Goal: Task Accomplishment & Management: Manage account settings

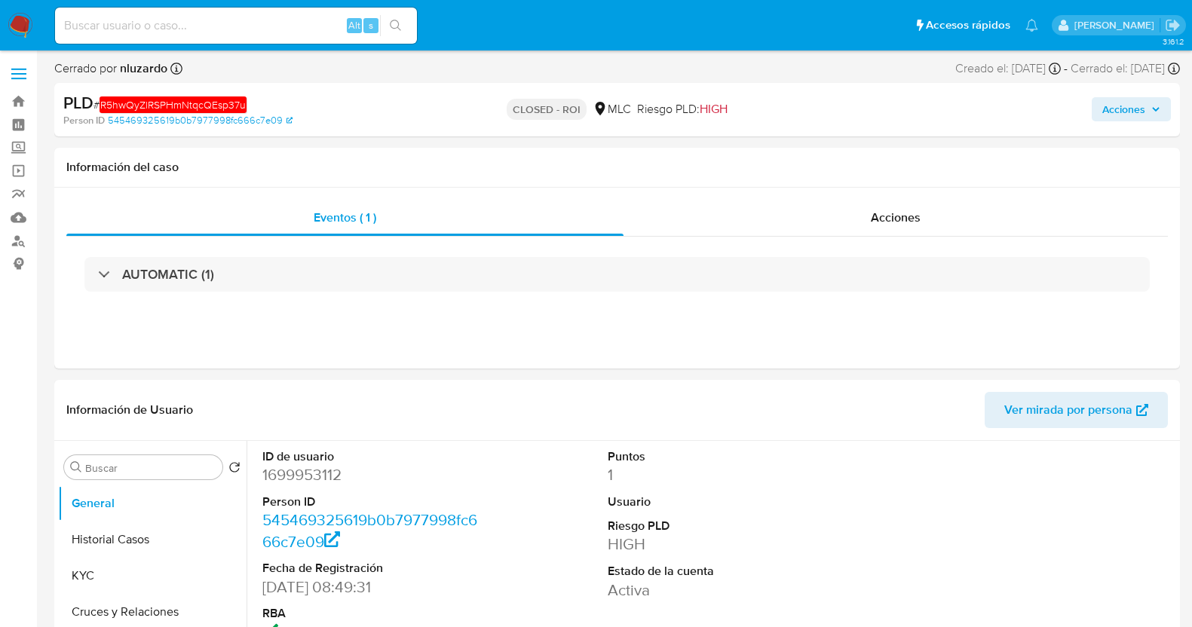
select select "10"
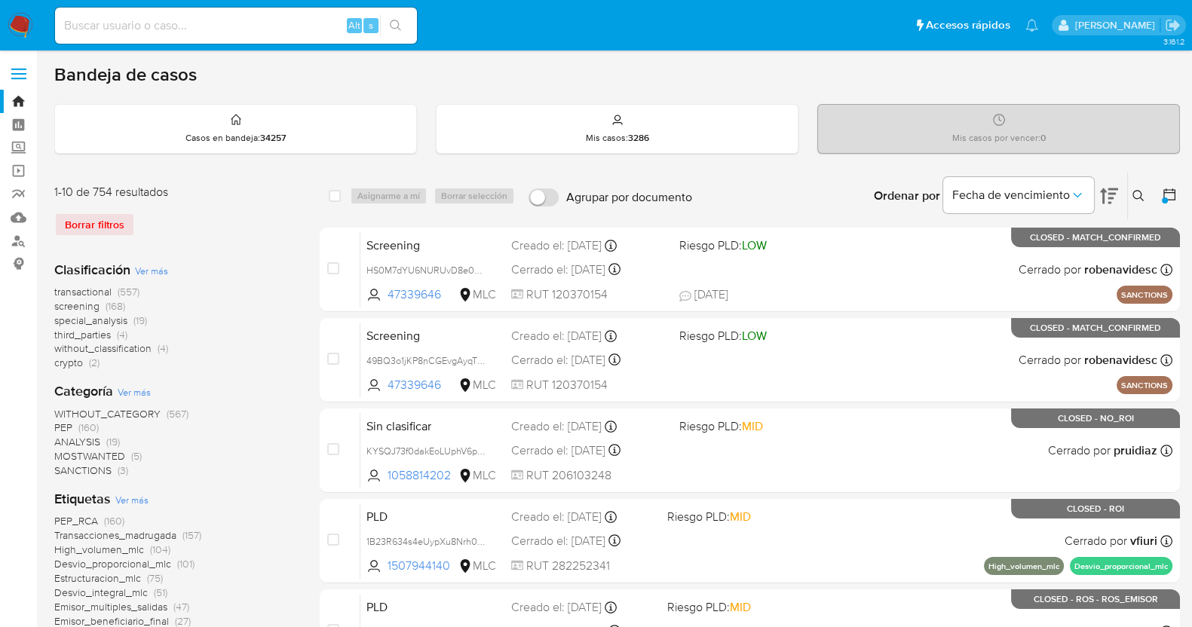
click at [1164, 187] on icon at bounding box center [1168, 194] width 15 height 15
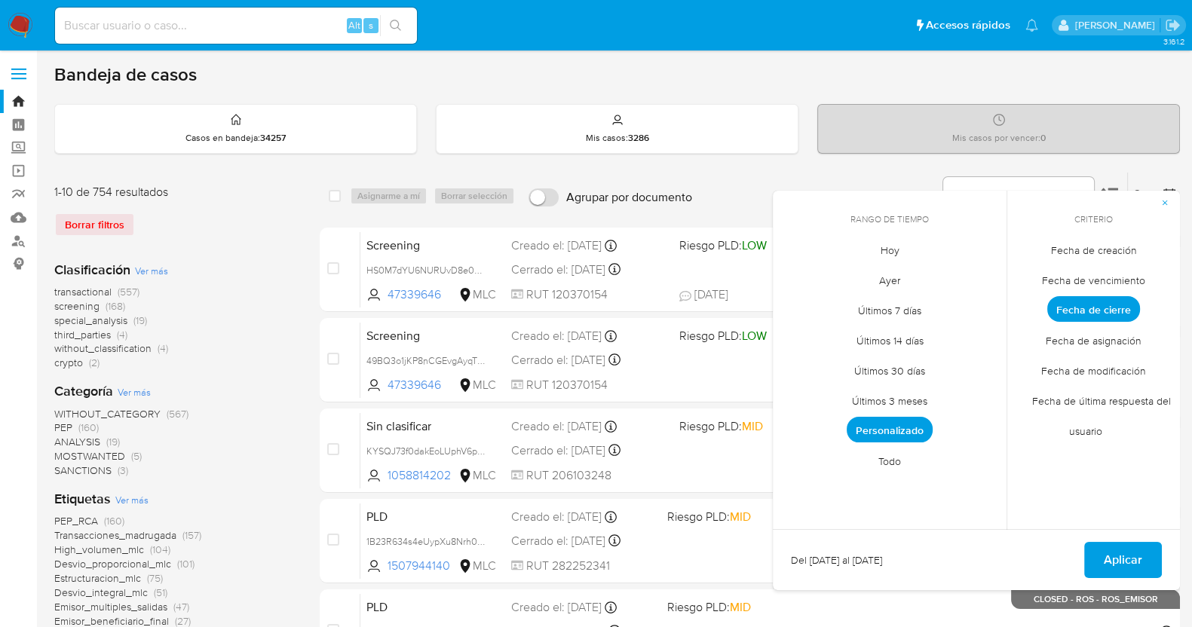
click at [1103, 311] on span "Fecha de cierre" at bounding box center [1093, 309] width 93 height 26
click at [895, 427] on span "Personalizado" at bounding box center [889, 430] width 86 height 26
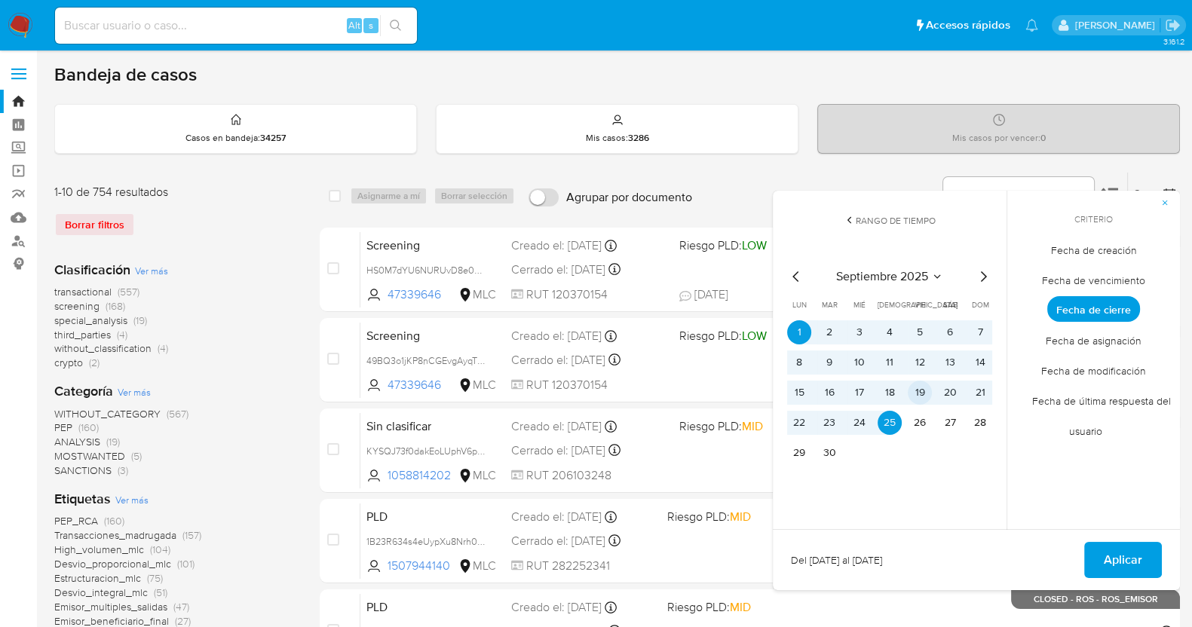
click at [920, 391] on button "19" at bounding box center [919, 393] width 24 height 24
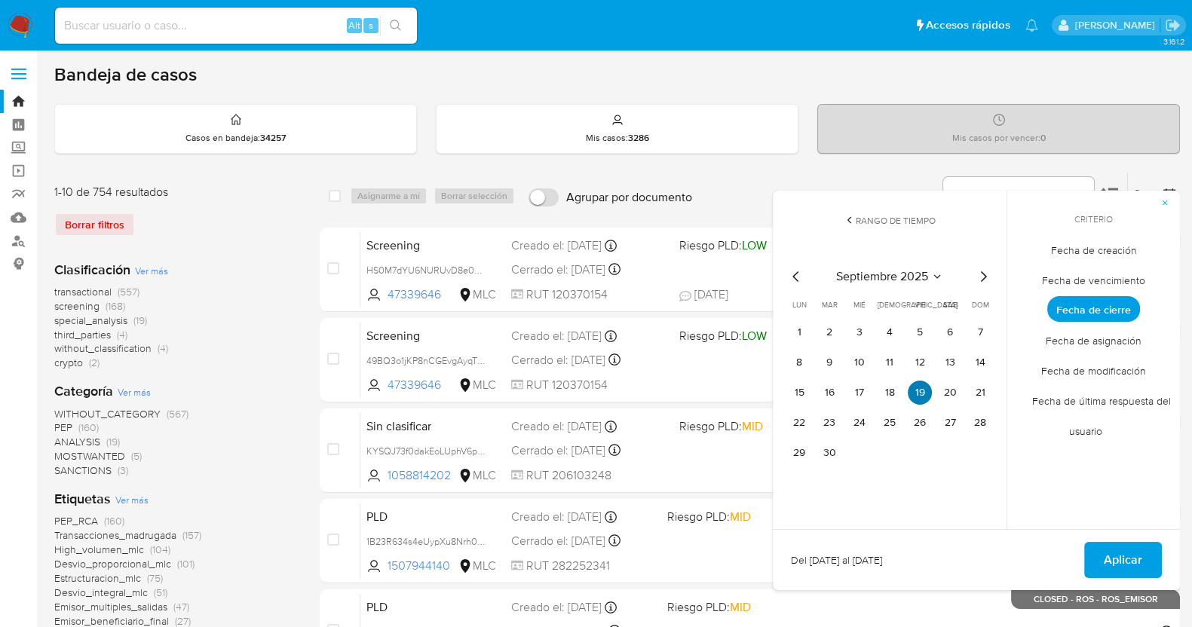
click at [920, 391] on button "19" at bounding box center [919, 393] width 24 height 24
click at [1111, 562] on span "Aplicar" at bounding box center [1122, 559] width 38 height 33
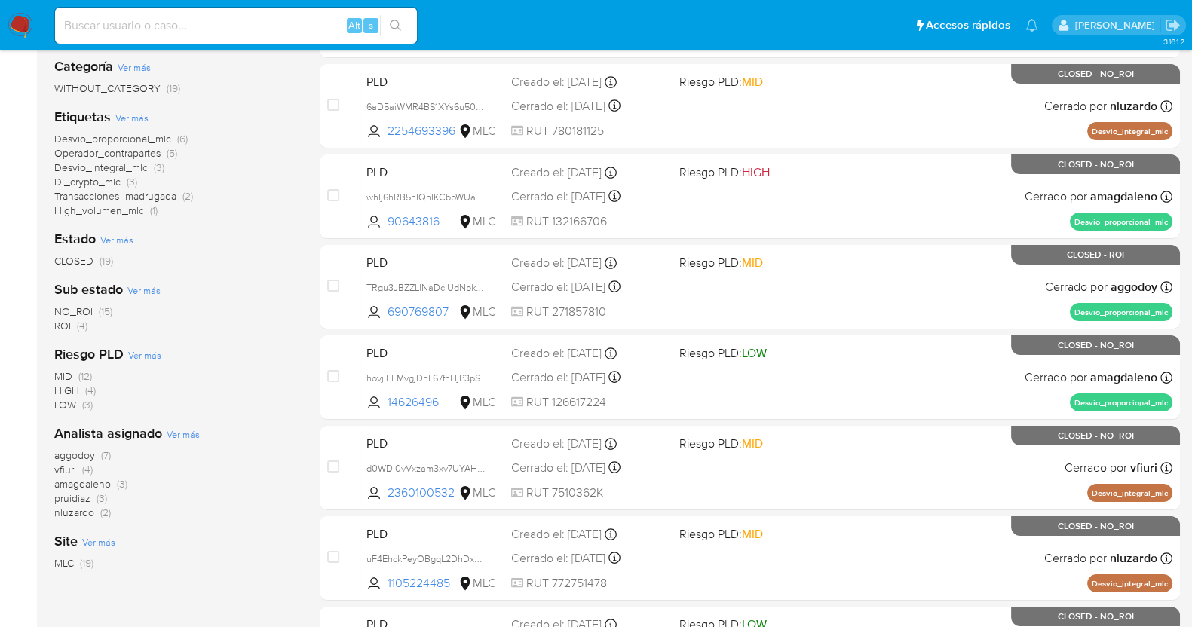
scroll to position [283, 0]
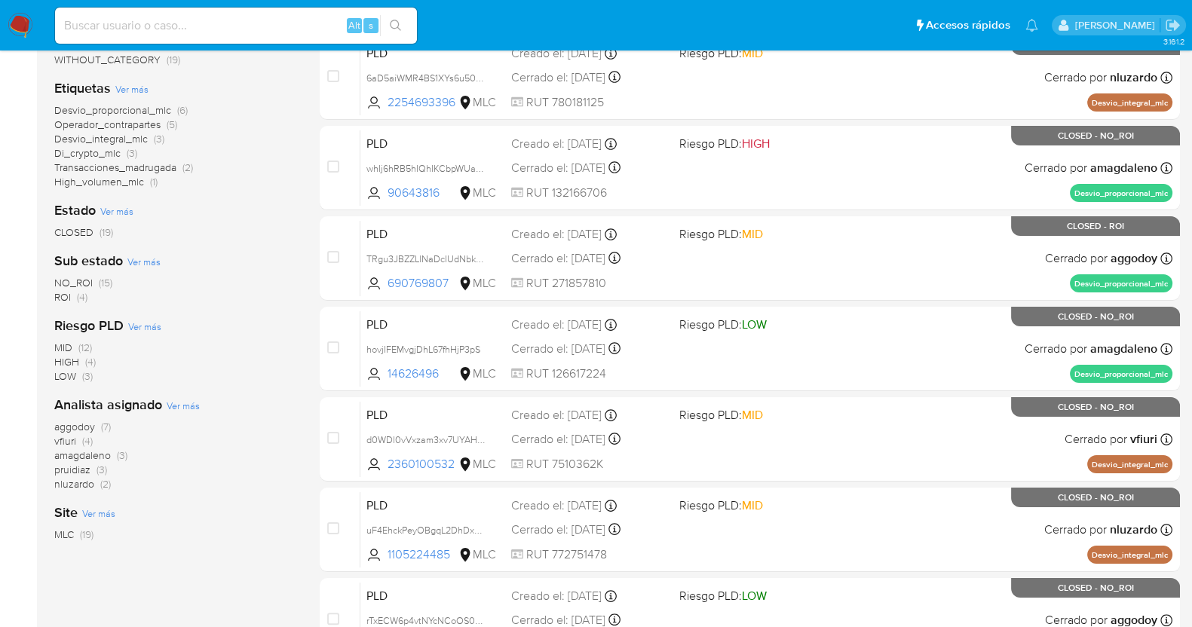
click at [68, 485] on span "nluzardo" at bounding box center [74, 483] width 40 height 15
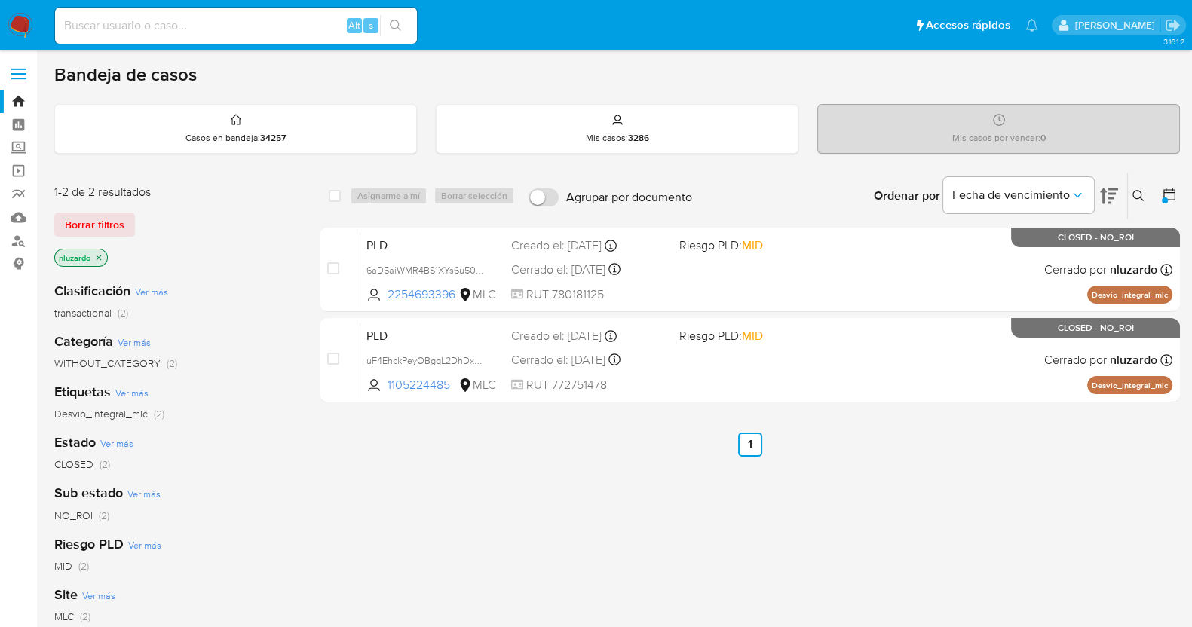
click at [1164, 194] on icon at bounding box center [1168, 194] width 15 height 15
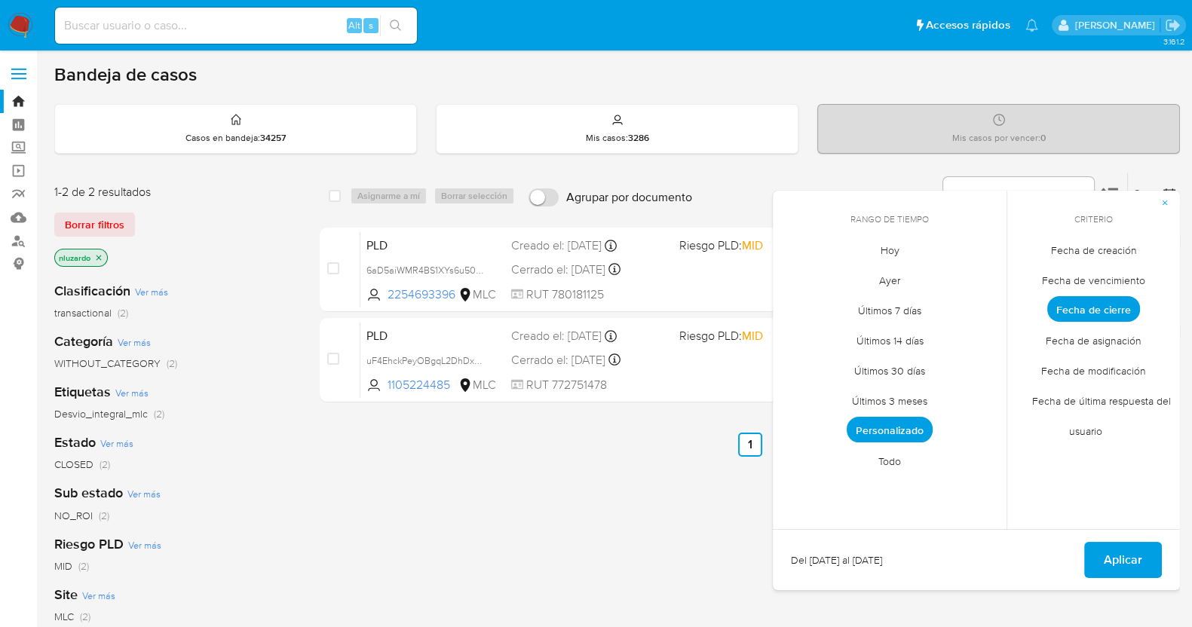
click at [880, 430] on span "Personalizado" at bounding box center [889, 430] width 86 height 26
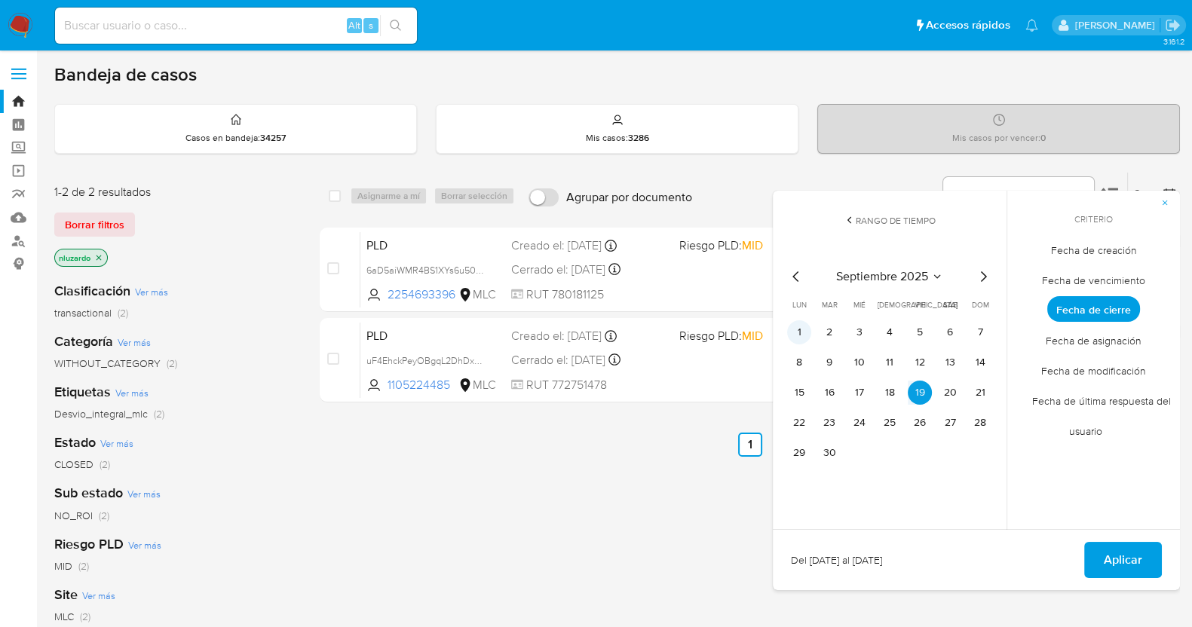
click at [800, 325] on button "1" at bounding box center [799, 332] width 24 height 24
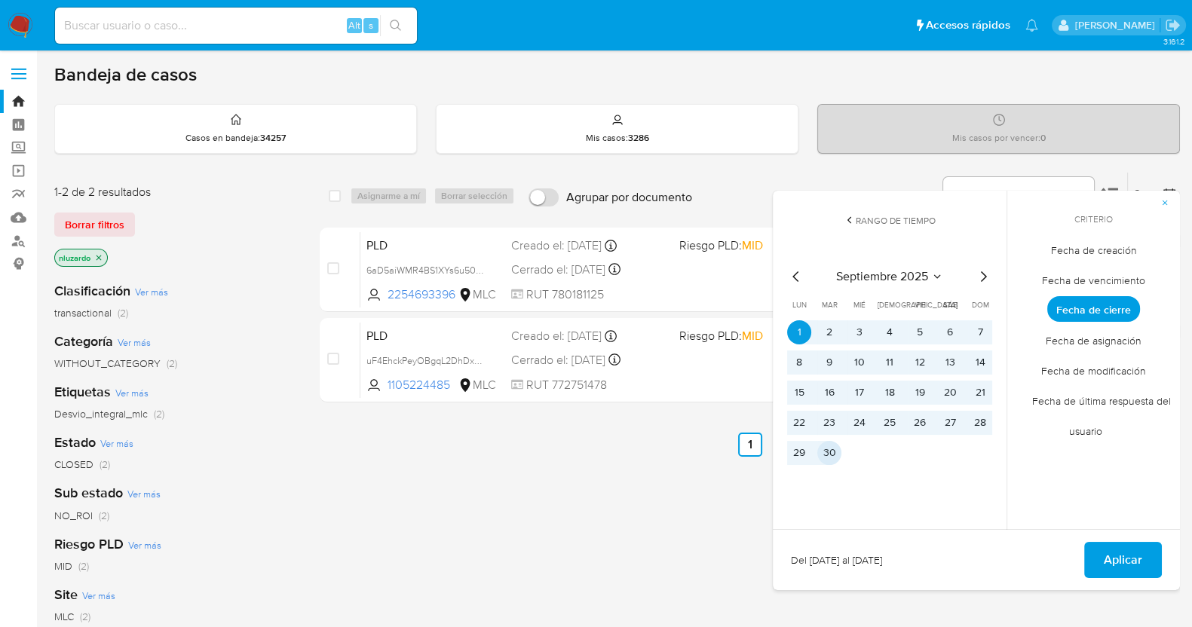
click at [821, 454] on button "30" at bounding box center [829, 453] width 24 height 24
click at [1140, 552] on span "Aplicar" at bounding box center [1122, 559] width 38 height 33
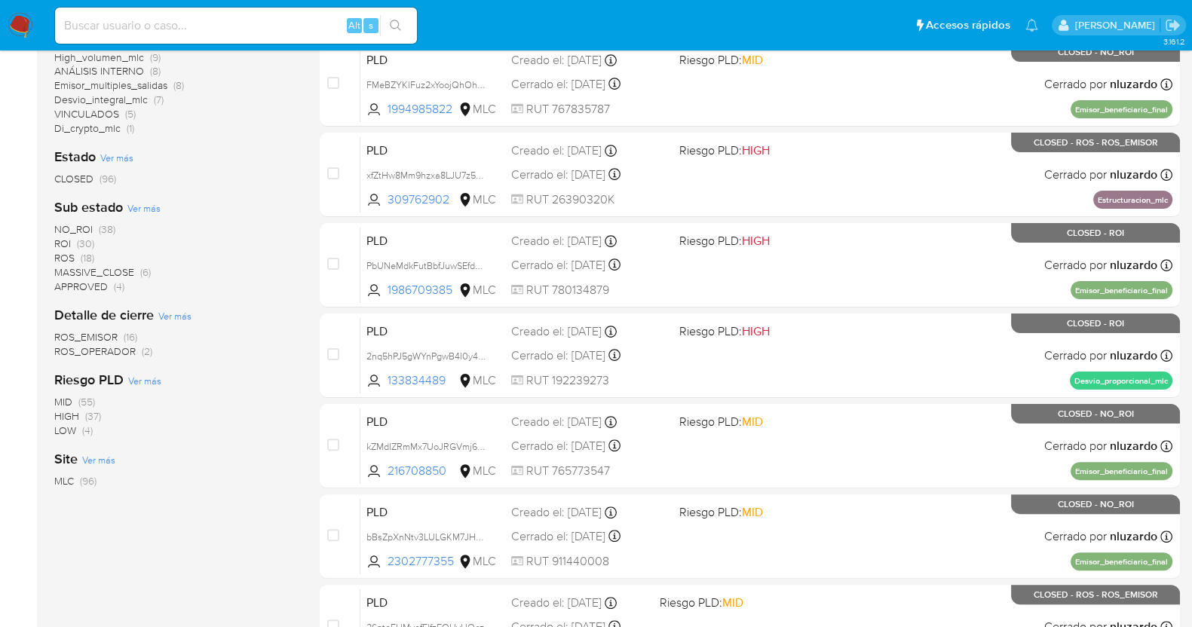
scroll to position [427, 0]
